Goal: Navigation & Orientation: Find specific page/section

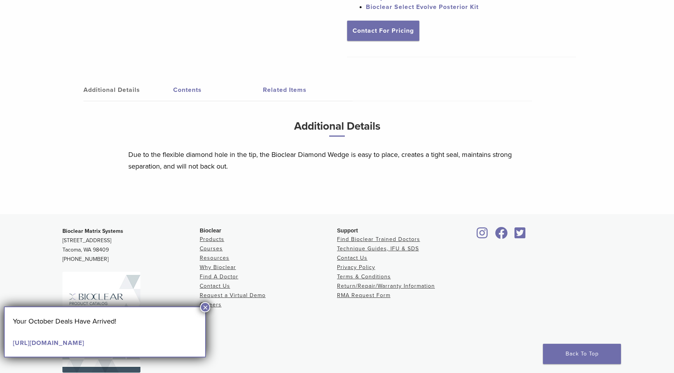
scroll to position [365, 0]
click at [84, 343] on link "[URL][DOMAIN_NAME]" at bounding box center [48, 344] width 71 height 8
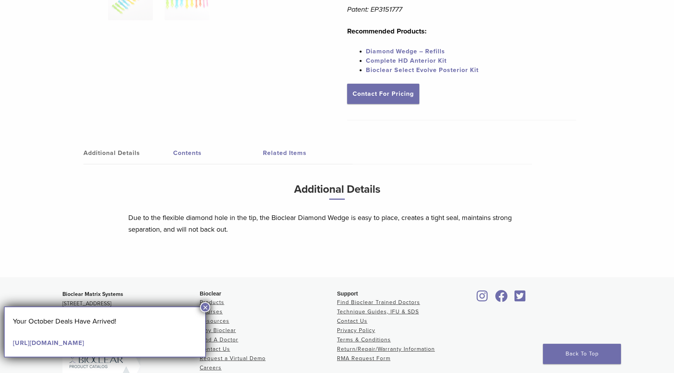
scroll to position [295, 0]
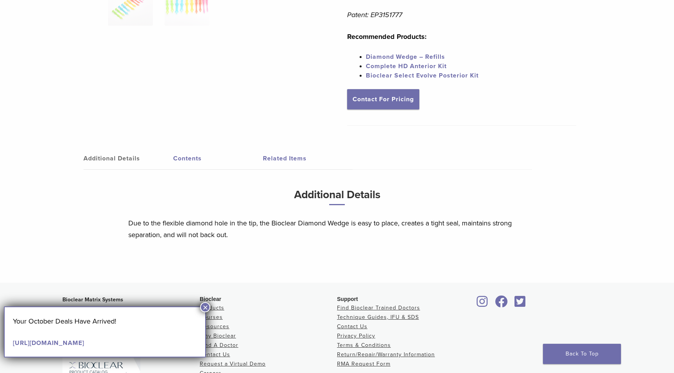
click at [391, 57] on link "Diamond Wedge – Refills" at bounding box center [405, 57] width 79 height 8
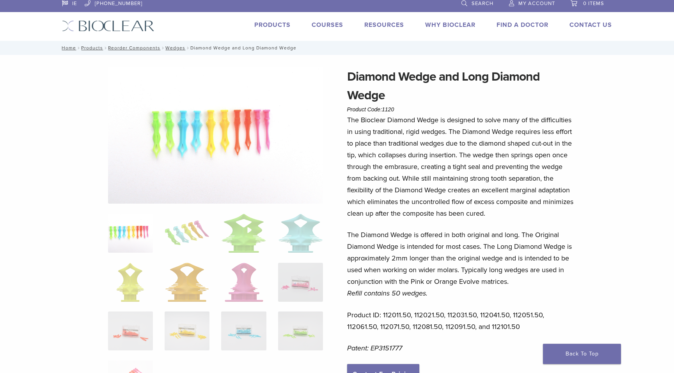
scroll to position [5, 0]
